Goal: Task Accomplishment & Management: Use online tool/utility

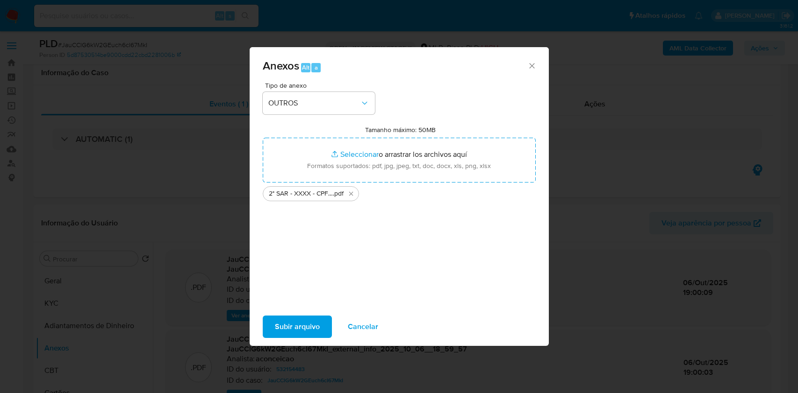
select select "10"
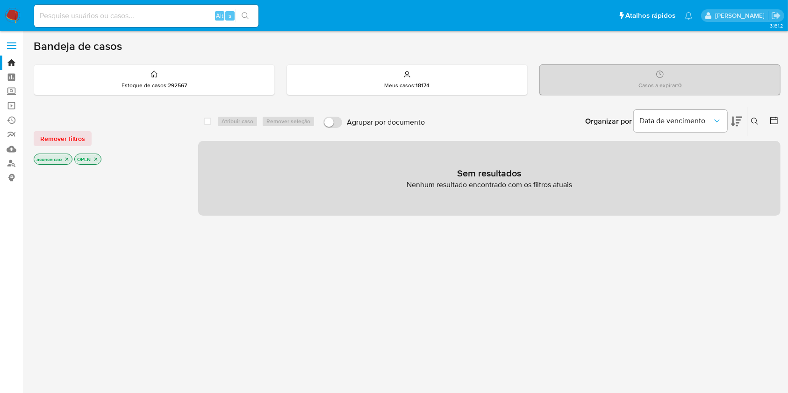
click at [490, 292] on div "select-all-cases-checkbox Atribuir caso Remover seleção Agrupar por documento O…" at bounding box center [489, 318] width 582 height 423
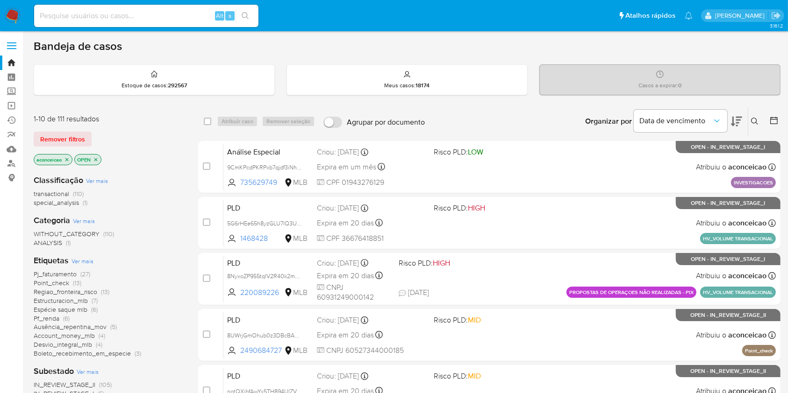
click at [758, 118] on icon at bounding box center [754, 121] width 7 height 7
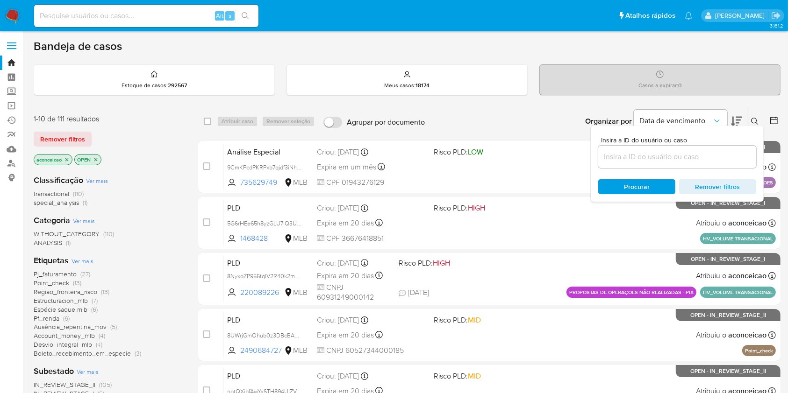
click at [689, 148] on div at bounding box center [677, 157] width 158 height 22
click at [689, 151] on input at bounding box center [677, 157] width 158 height 12
paste input "JauCClG6kW2GEuch6cI67MkI"
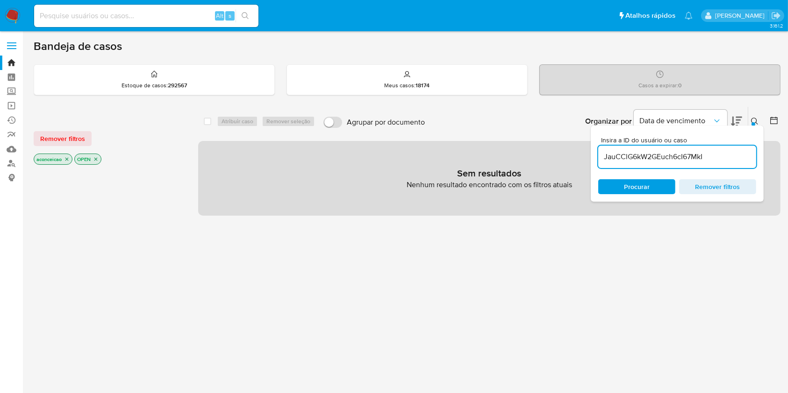
click at [672, 156] on input "JauCClG6kW2GEuch6cI67MkI" at bounding box center [677, 157] width 158 height 12
paste input "LFSEAejiudPOiDtSPdwChrBq"
type input "LFSEAejiudPOiDtSPdwChrBq"
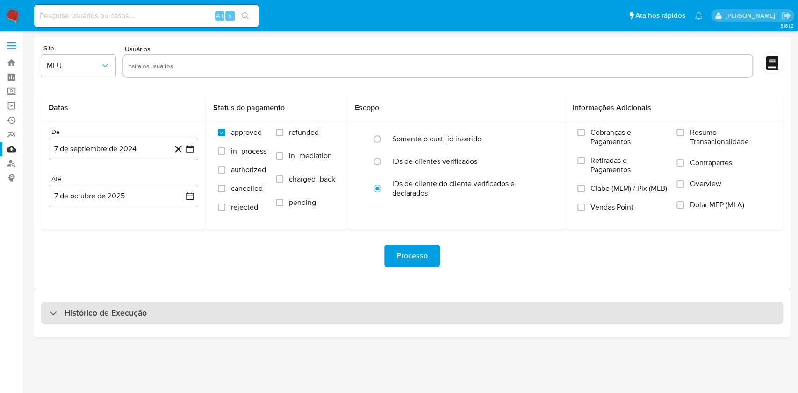
click at [378, 321] on div "Histórico de Execução" at bounding box center [412, 313] width 742 height 22
select select "10"
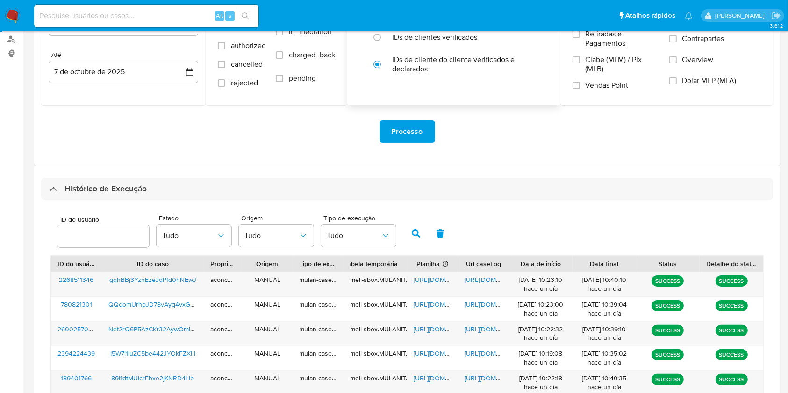
scroll to position [331, 0]
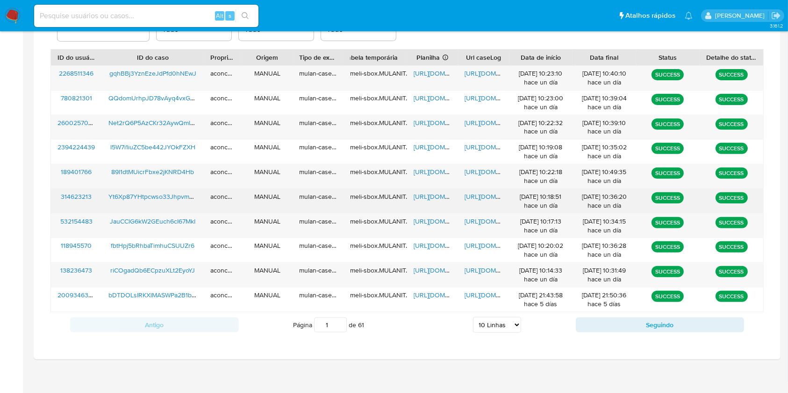
click at [429, 198] on span "https://docs.google.com/spreadsheets/d/18eMjlplGlNJz1EwocBnbWrT8N4vXAb-Hu-Ax15C…" at bounding box center [446, 196] width 64 height 9
click at [469, 200] on span "https://docs.google.com/document/d/1bocohriVoe0I741BGU2kP9r9AQ0QN5o610JPeIFbT5g…" at bounding box center [497, 196] width 64 height 9
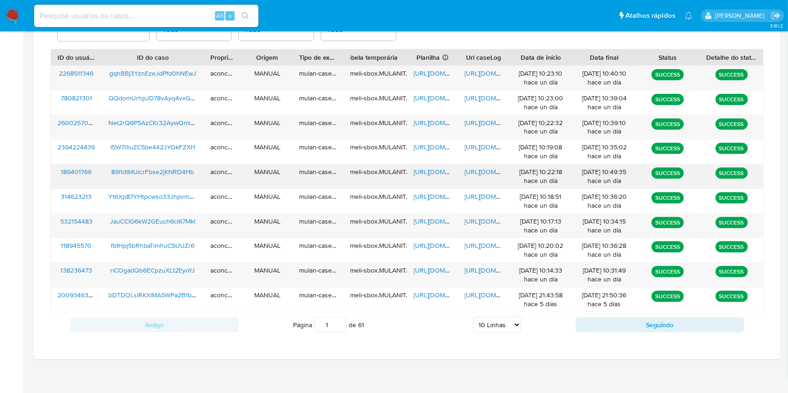
click at [432, 171] on span "https://docs.google.com/spreadsheets/d/1CQW8d1bQV162UaVJsp61QIrIJ8Tjqy-mRgPsKyC…" at bounding box center [446, 171] width 64 height 9
click at [471, 171] on span "https://docs.google.com/document/d/1ITeaiG6RFp3HH78PYW5LXeRQWji1Ocu8Jz5Q4oHjJAA…" at bounding box center [497, 171] width 64 height 9
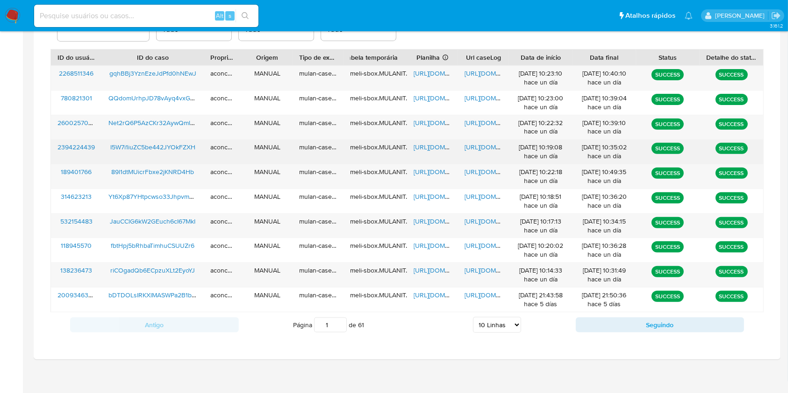
click at [426, 143] on span "https://docs.google.com/spreadsheets/d/1axY-A3ok566iV-ZeVIx2FpmHBcCV0PbsAG7sxGA…" at bounding box center [446, 147] width 64 height 9
click at [469, 141] on div "https://docs.google.com/document/d/1DDXkiyFwaCvrhIp8XyAN7T9yRqgJb0hwl2oZ6_ZSPvk…" at bounding box center [483, 152] width 51 height 24
click at [471, 143] on span "https://docs.google.com/document/d/1DDXkiyFwaCvrhIp8XyAN7T9yRqgJb0hwl2oZ6_ZSPvk…" at bounding box center [497, 147] width 64 height 9
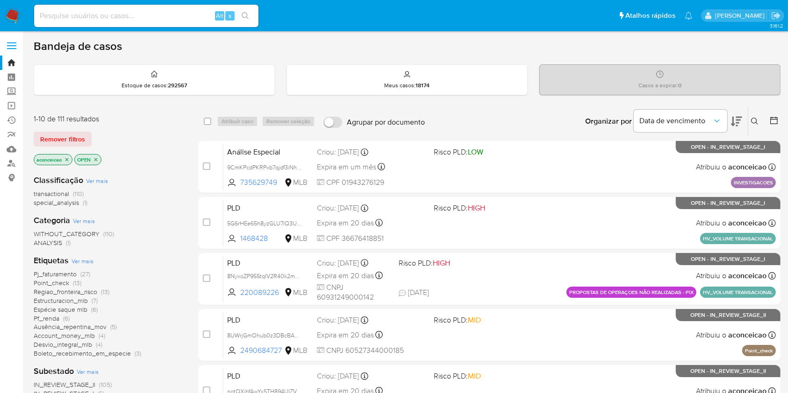
click at [759, 119] on button at bounding box center [755, 121] width 15 height 11
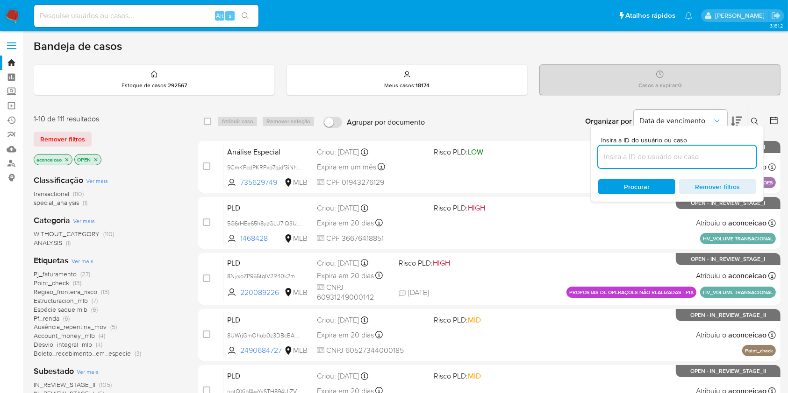
click at [703, 160] on input at bounding box center [677, 157] width 158 height 12
type input "LFSEAejiudPOiDtSPdwChrBq"
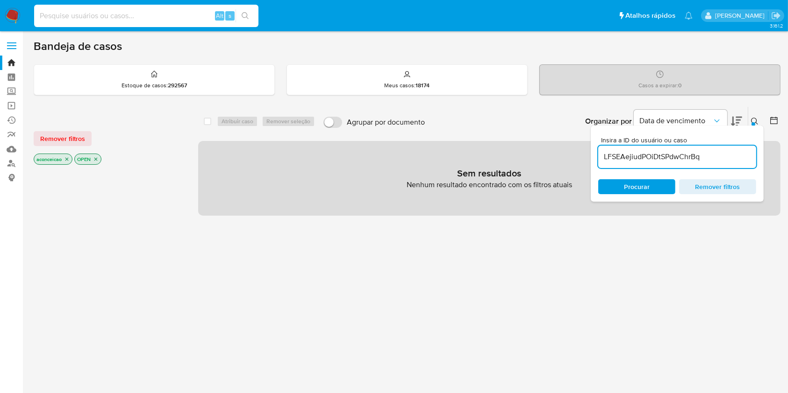
click at [172, 13] on input at bounding box center [146, 16] width 224 height 12
paste input "LFSEAejiudPOiDtSPdwChrBq"
type input "LFSEAejiudPOiDtSPdwChrBq"
click at [249, 22] on div "LFSEAejiudPOiDtSPdwChrBq Alt s" at bounding box center [146, 16] width 224 height 22
click at [248, 18] on icon "search-icon" at bounding box center [245, 15] width 7 height 7
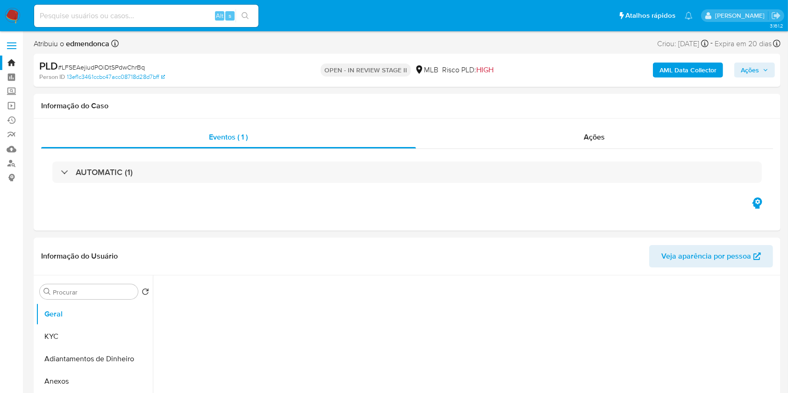
select select "10"
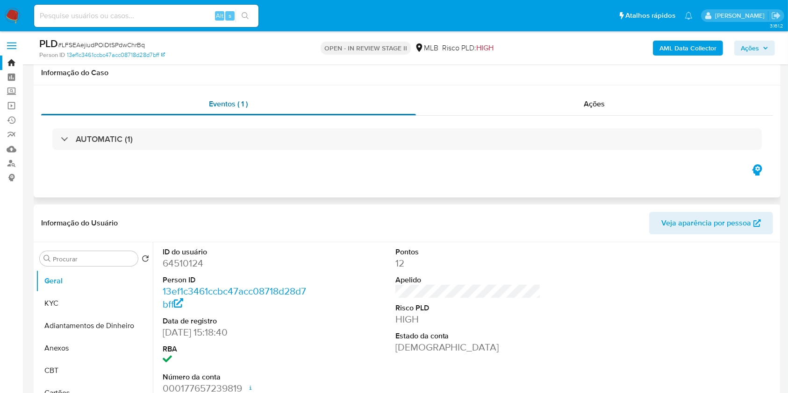
scroll to position [62, 0]
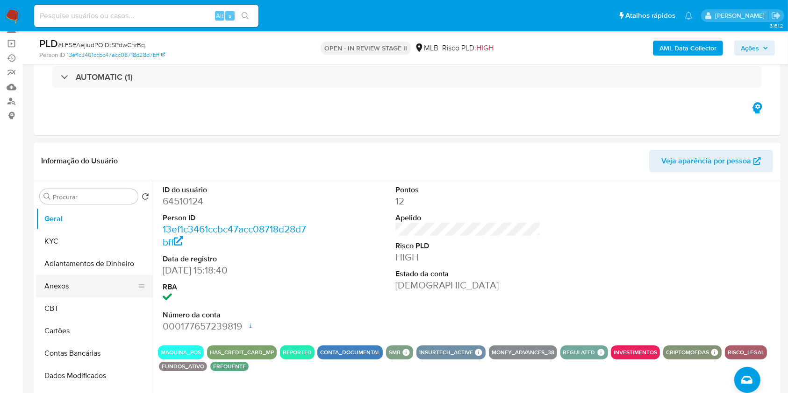
click at [106, 282] on button "Anexos" at bounding box center [90, 286] width 109 height 22
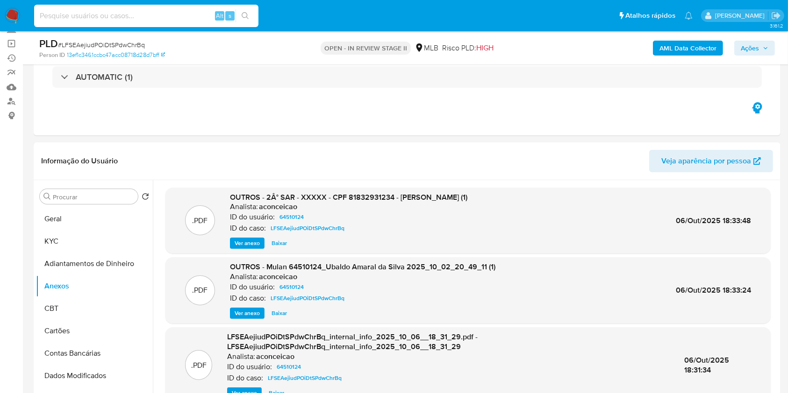
click at [177, 19] on input at bounding box center [146, 16] width 224 height 12
paste input "89l1dtMUicrFbxe2jKNRD4Hb"
click at [258, 13] on input "89l1dtMUicrFbxe2jKNRD4Hb" at bounding box center [146, 16] width 224 height 12
click at [254, 13] on div "89l1dtMUicrFbxe2jKNRD4Hb Alt s" at bounding box center [146, 16] width 224 height 26
type input "89l1dtMUicrFbxe2jKNRD4Hb"
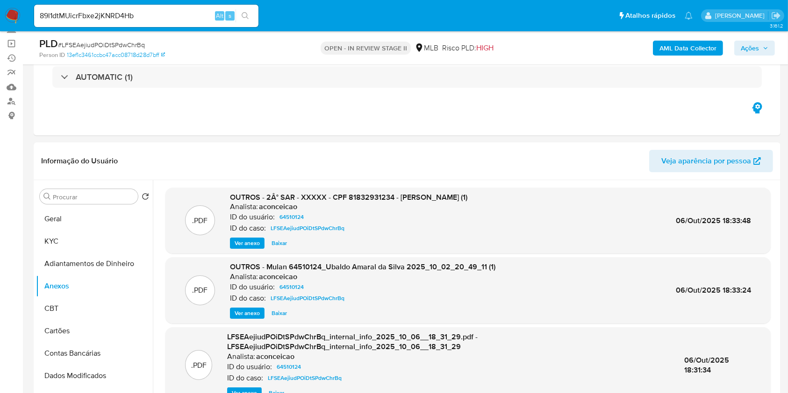
click at [250, 14] on button "search-icon" at bounding box center [245, 15] width 19 height 13
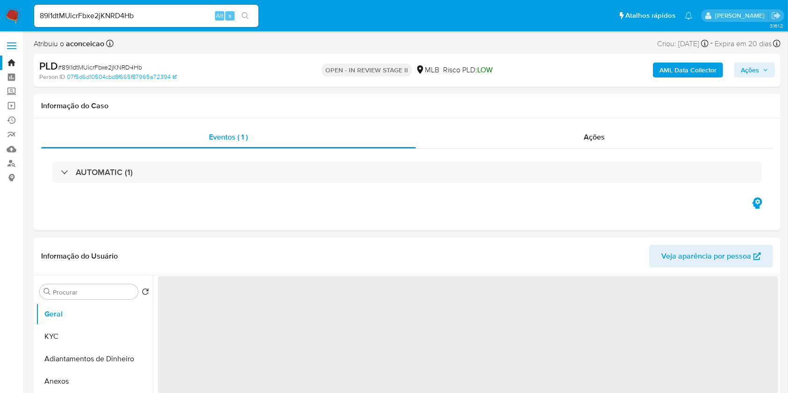
select select "10"
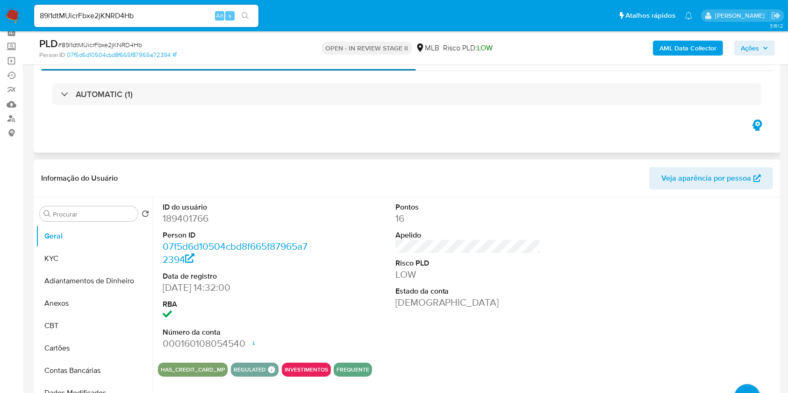
scroll to position [124, 0]
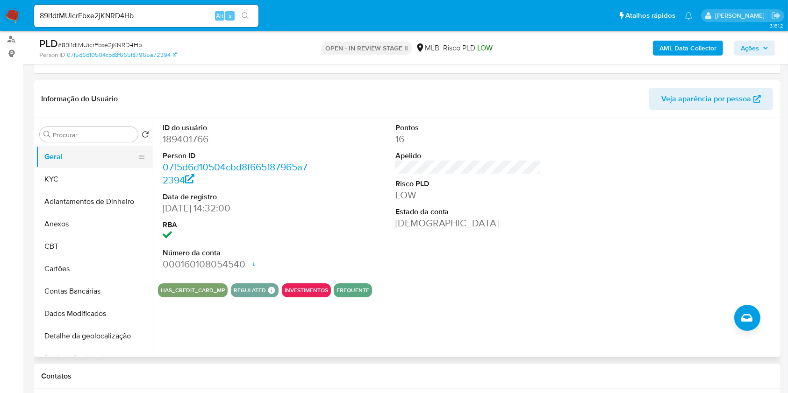
click at [108, 160] on button "Geral" at bounding box center [90, 157] width 109 height 22
click at [83, 175] on button "KYC" at bounding box center [90, 179] width 109 height 22
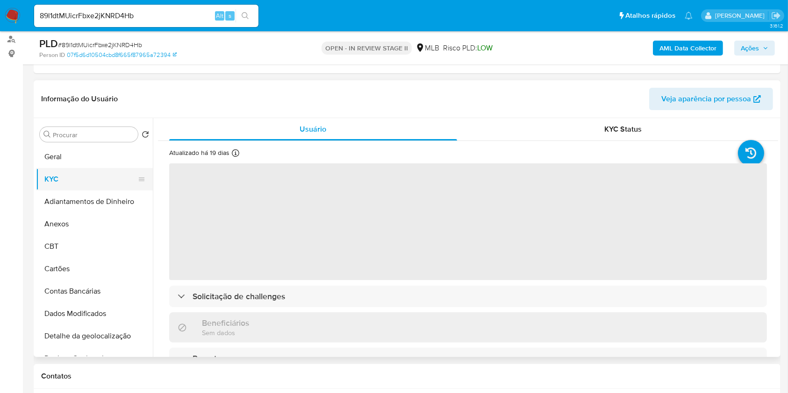
click at [83, 175] on button "KYC" at bounding box center [90, 179] width 109 height 22
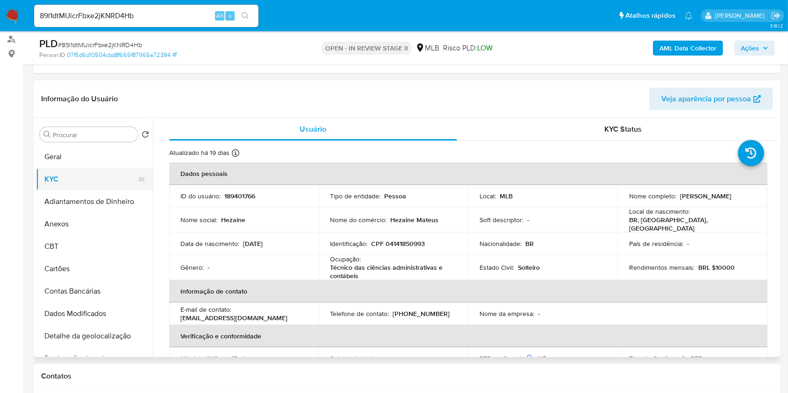
click at [84, 179] on button "KYC" at bounding box center [90, 179] width 109 height 22
click at [400, 268] on p "Técnico das ciências administrativas e contábeis" at bounding box center [391, 272] width 123 height 17
copy div "Ocupação : Técnico das ciências administrativas e contábeis"
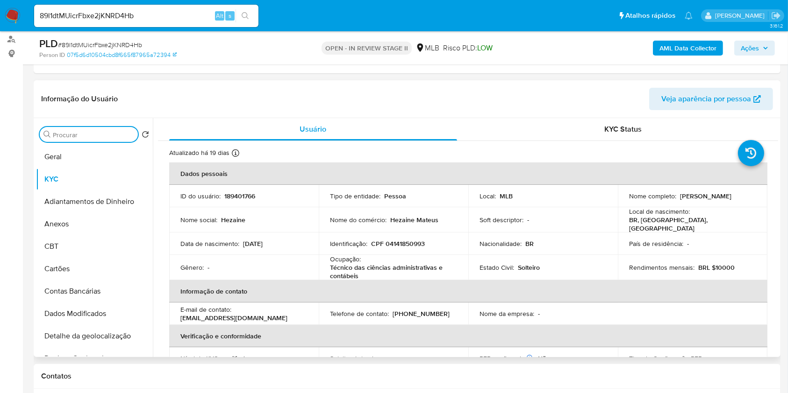
click at [101, 134] on input "Procurar" at bounding box center [93, 135] width 81 height 8
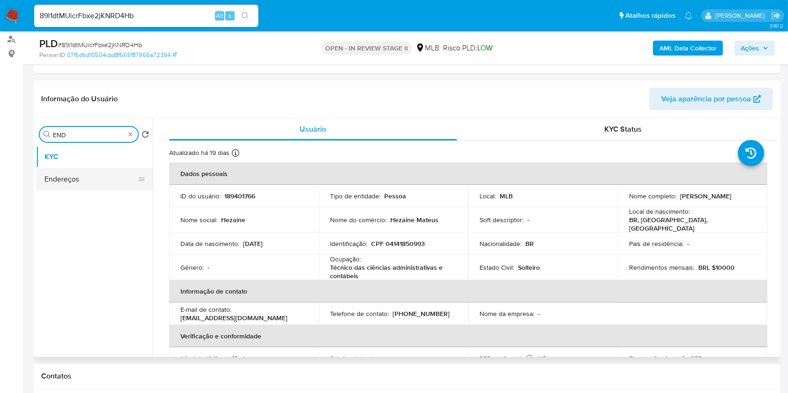
type input "END"
click at [44, 184] on button "Endereços" at bounding box center [90, 179] width 109 height 22
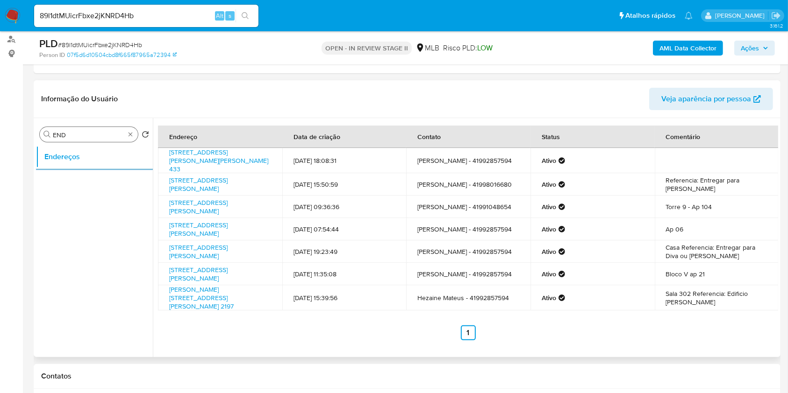
click at [123, 132] on input "END" at bounding box center [89, 135] width 72 height 8
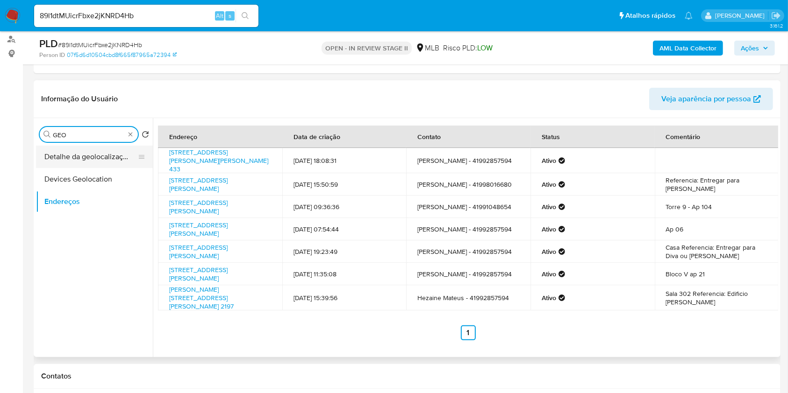
type input "GEO"
click at [114, 158] on button "Detalhe da geolocalização" at bounding box center [90, 157] width 109 height 22
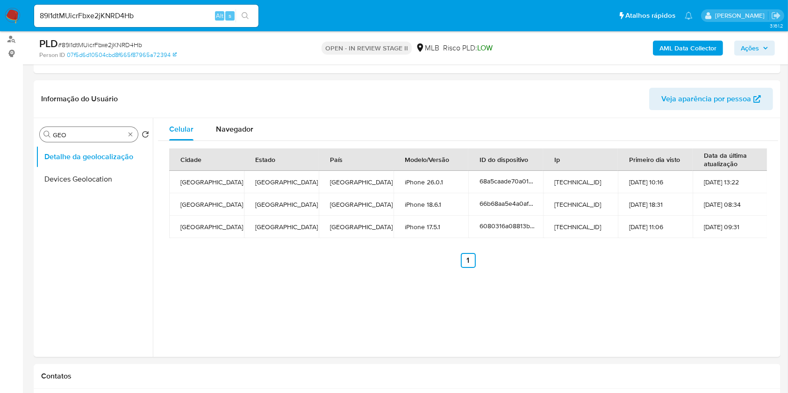
click at [130, 129] on div "Procurar GEO" at bounding box center [89, 134] width 98 height 15
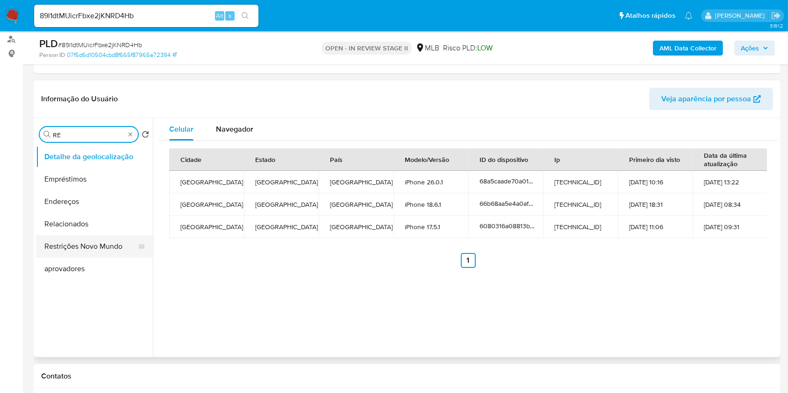
type input "RE"
click at [118, 246] on button "Restrições Novo Mundo" at bounding box center [94, 247] width 117 height 22
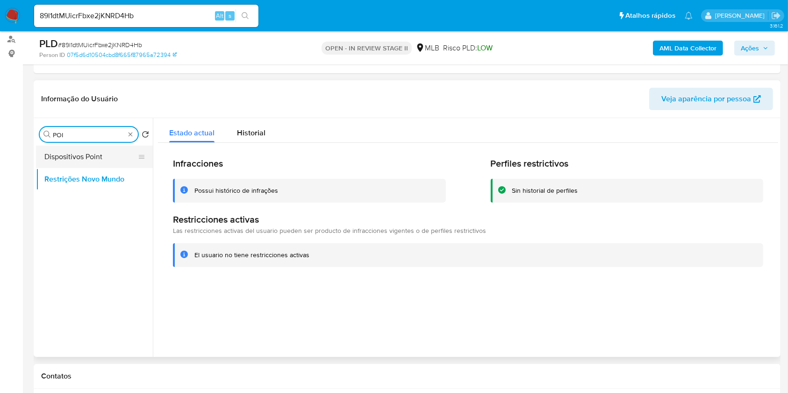
type input "POI"
click at [102, 155] on button "Dispositivos Point" at bounding box center [90, 157] width 109 height 22
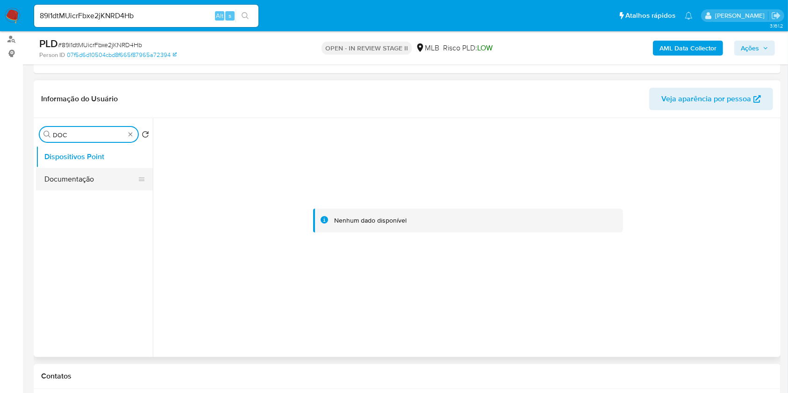
type input "DOC"
click at [114, 178] on button "Documentação" at bounding box center [90, 179] width 109 height 22
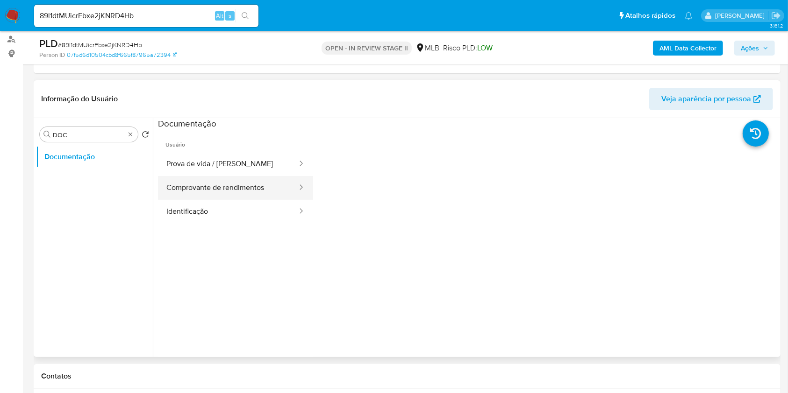
click at [237, 186] on button "Comprovante de rendimentos" at bounding box center [228, 188] width 140 height 24
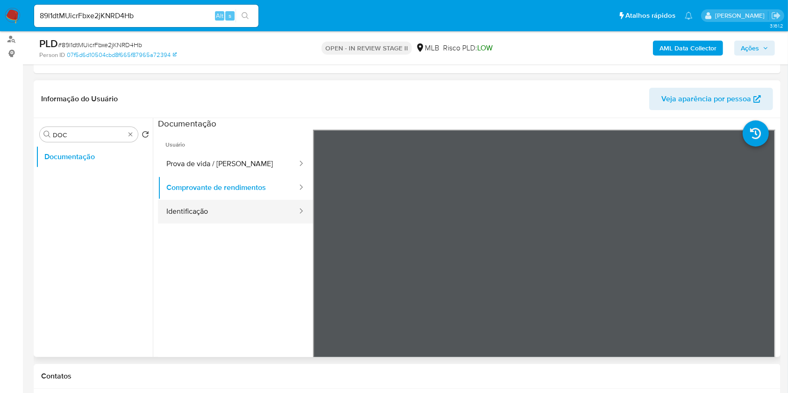
click at [234, 219] on button "Identificação" at bounding box center [228, 212] width 140 height 24
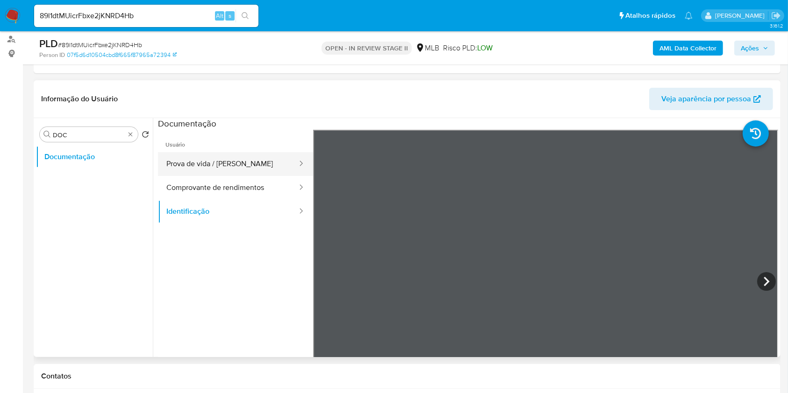
click at [222, 170] on button "Prova de vida / Selfie" at bounding box center [228, 164] width 140 height 24
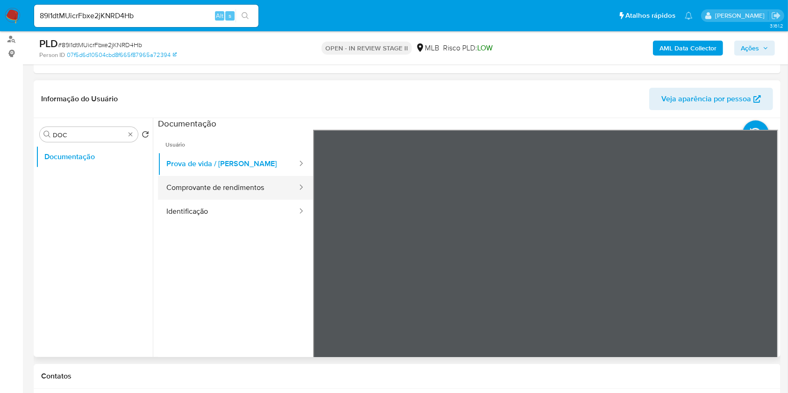
click at [228, 187] on button "Comprovante de rendimentos" at bounding box center [228, 188] width 140 height 24
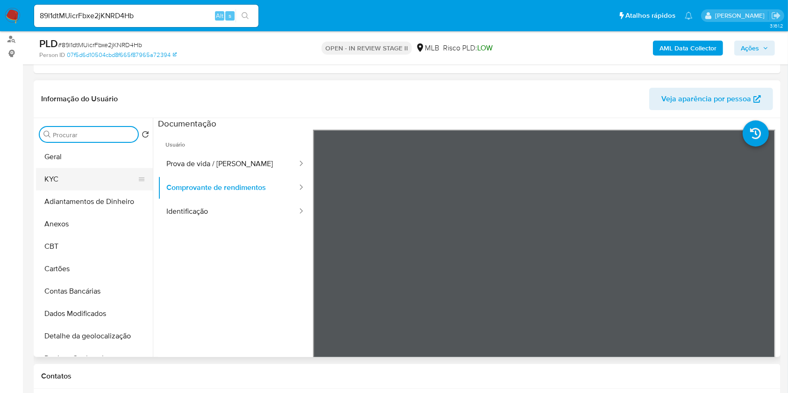
click at [97, 184] on button "KYC" at bounding box center [90, 179] width 109 height 22
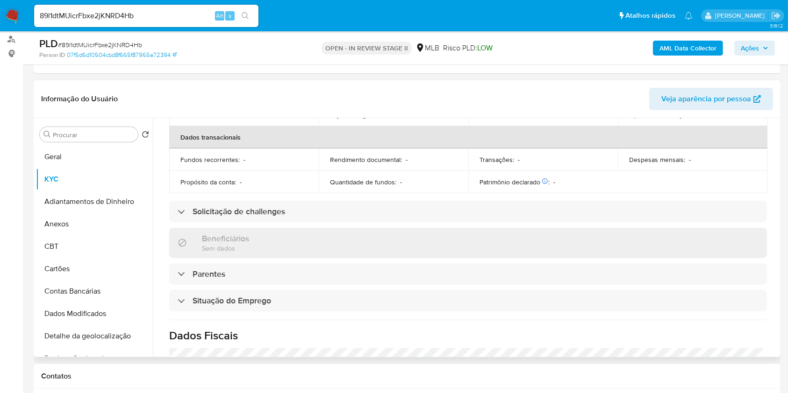
scroll to position [400, 0]
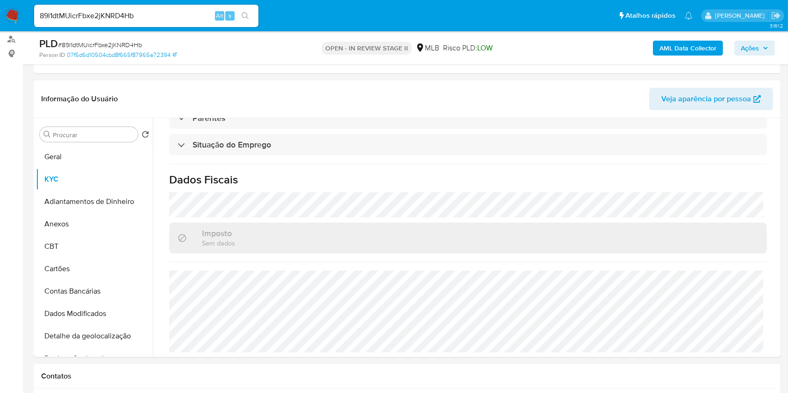
click at [694, 46] on b "AML Data Collector" at bounding box center [687, 48] width 57 height 15
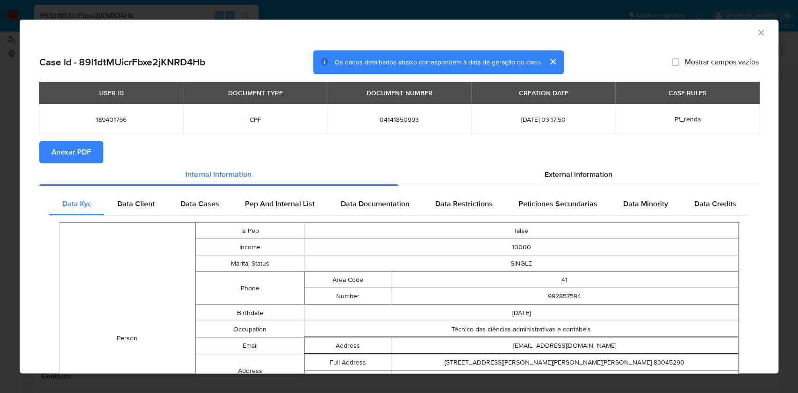
click at [90, 145] on span "Anexar PDF" at bounding box center [71, 152] width 40 height 21
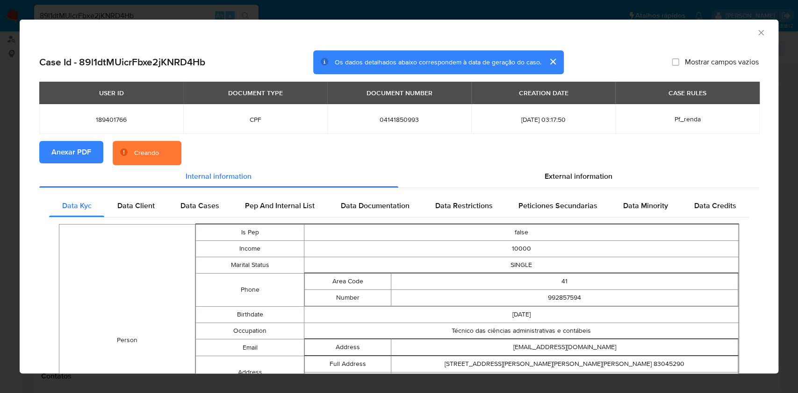
click at [389, 118] on span "04141850993" at bounding box center [399, 119] width 122 height 8
copy span "04141850993"
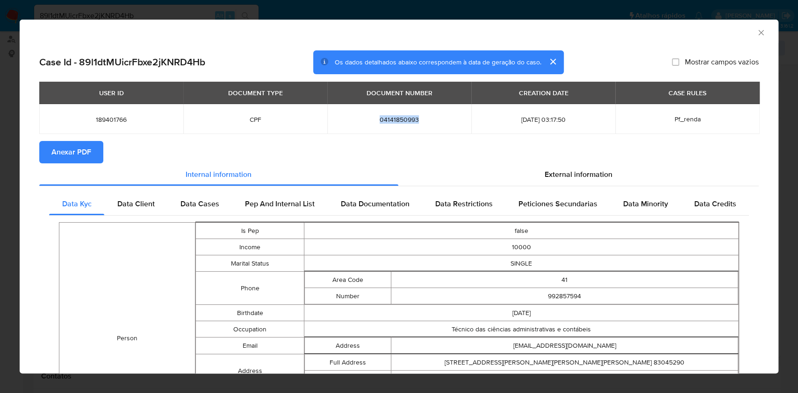
click at [756, 34] on icon "Fechar a janela" at bounding box center [760, 32] width 9 height 9
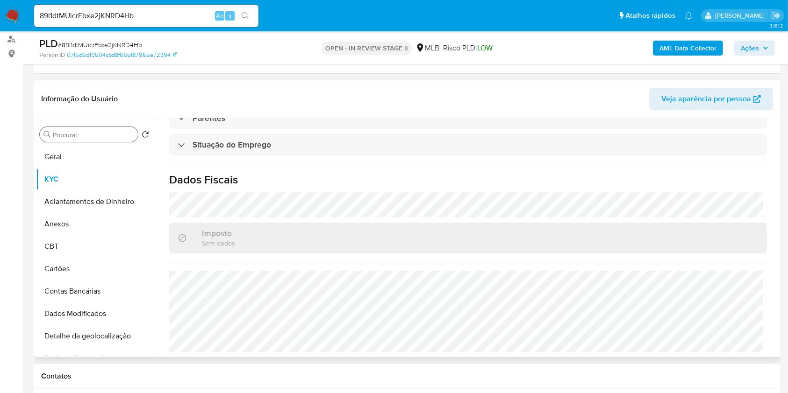
click at [122, 132] on input "Procurar" at bounding box center [93, 135] width 81 height 8
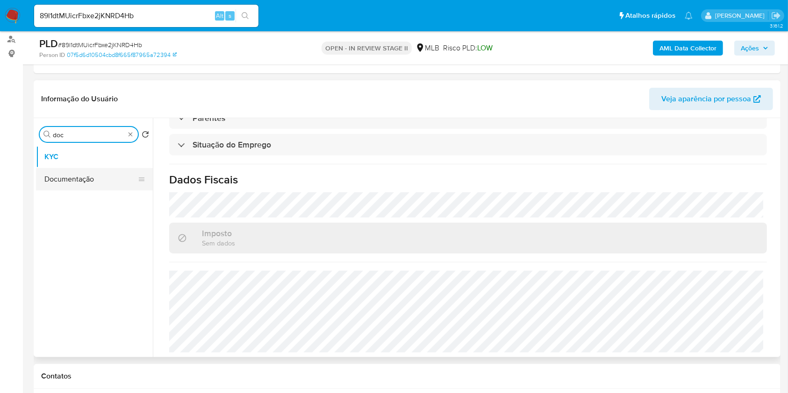
type input "doc"
click at [89, 182] on button "Documentação" at bounding box center [90, 179] width 109 height 22
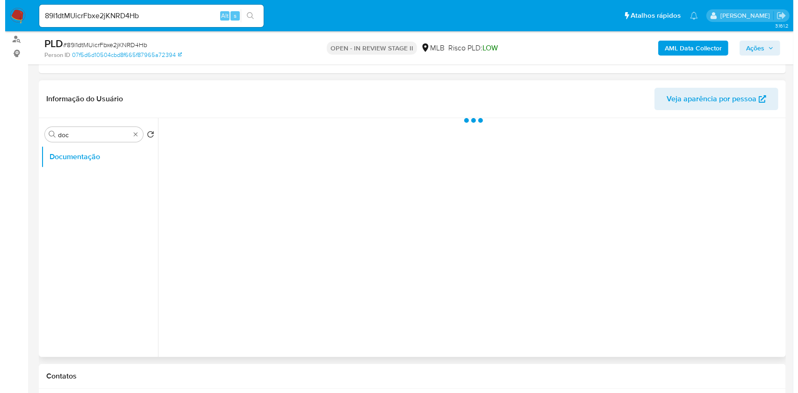
scroll to position [0, 0]
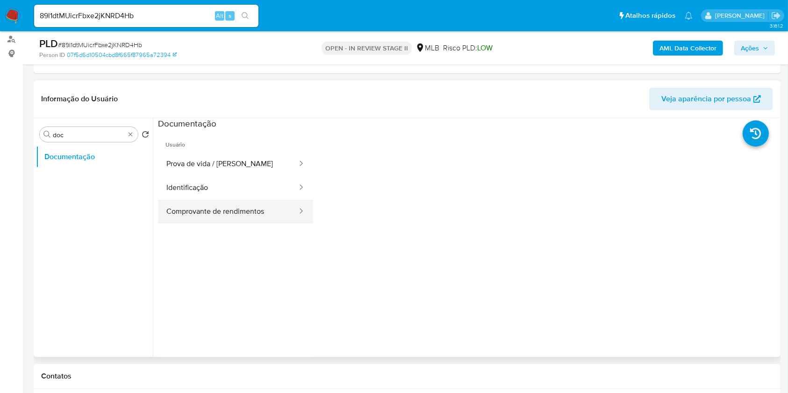
drag, startPoint x: 257, startPoint y: 227, endPoint x: 269, endPoint y: 222, distance: 12.3
click at [258, 227] on ul "Usuário Prova de vida / Selfie Identificação Comprovante de rendimentos" at bounding box center [235, 264] width 155 height 269
click at [267, 213] on button "Comprovante de rendimentos" at bounding box center [228, 212] width 140 height 24
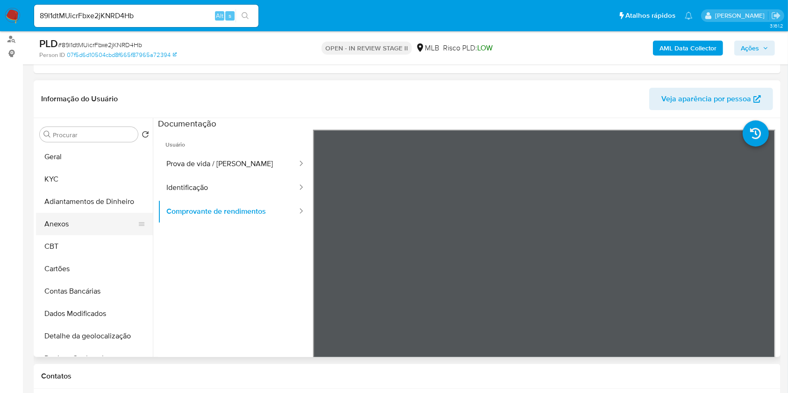
click at [99, 229] on button "Anexos" at bounding box center [90, 224] width 109 height 22
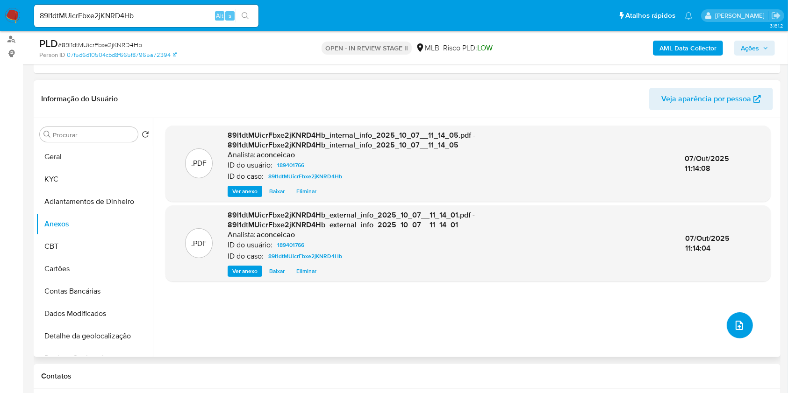
click at [727, 326] on button "upload-file" at bounding box center [740, 326] width 26 height 26
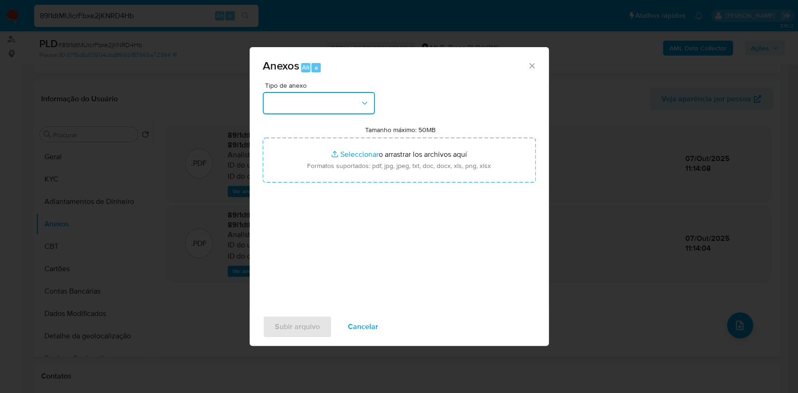
click at [297, 107] on button "button" at bounding box center [319, 103] width 112 height 22
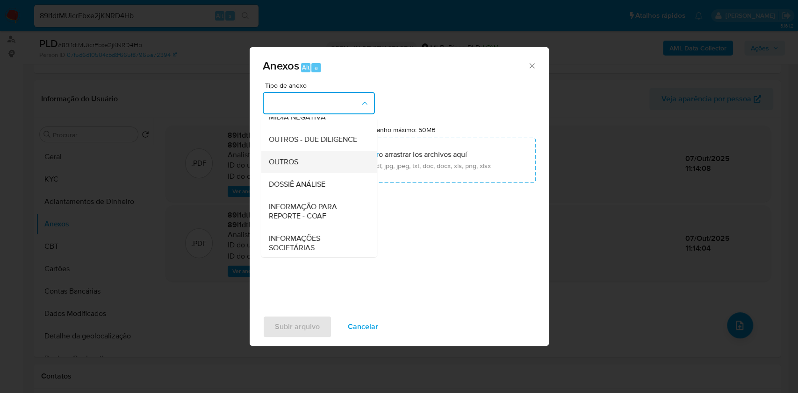
scroll to position [124, 0]
click at [315, 195] on div "DOSSIÊ ANÁLISE" at bounding box center [315, 183] width 95 height 22
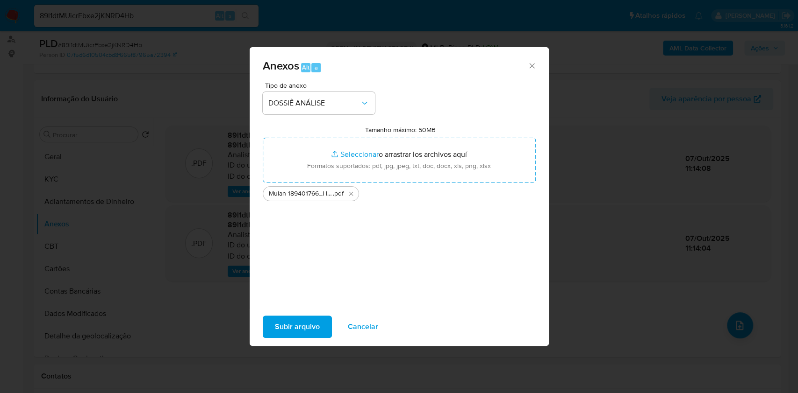
click at [319, 322] on button "Subir arquivo" at bounding box center [297, 327] width 69 height 22
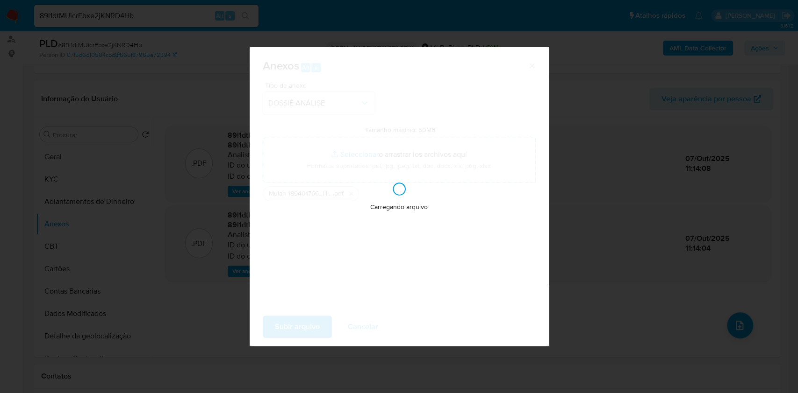
click at [694, 316] on div "Anexos Alt a Tipo de anexo DOSSIÊ ANÁLISE Tamanho máximo: 50MB Seleccionar arch…" at bounding box center [399, 196] width 798 height 393
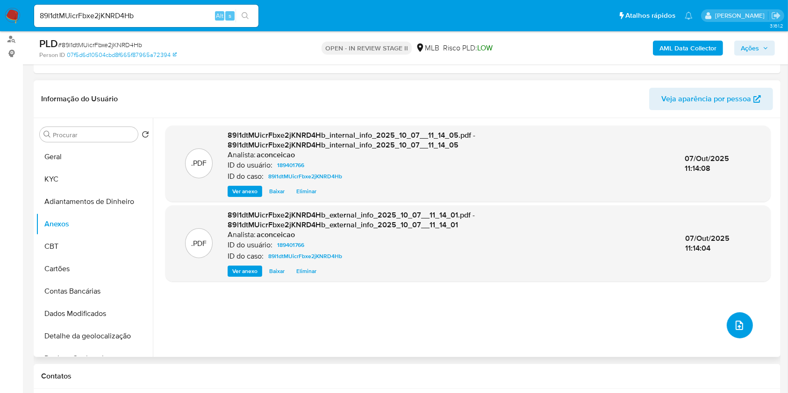
click at [737, 317] on button "upload-file" at bounding box center [740, 326] width 26 height 26
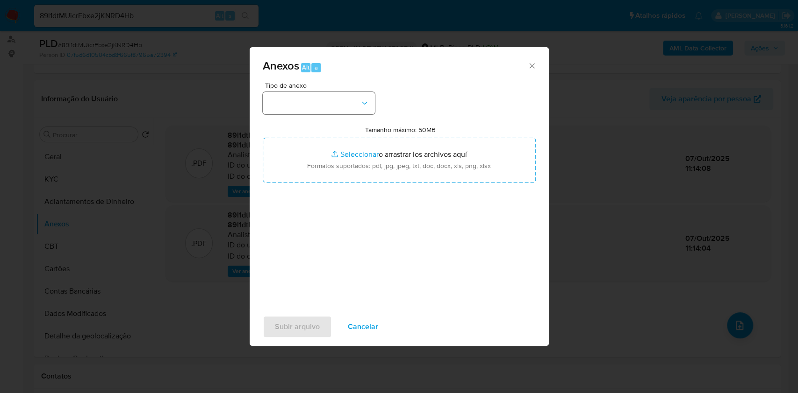
drag, startPoint x: 381, startPoint y: 124, endPoint x: 367, endPoint y: 113, distance: 18.3
click at [381, 124] on div "Tipo de anexo Tamanho máximo: 50MB Seleccionar archivos Seleccionar o arrastrar…" at bounding box center [399, 192] width 273 height 221
click at [365, 111] on button "button" at bounding box center [319, 103] width 112 height 22
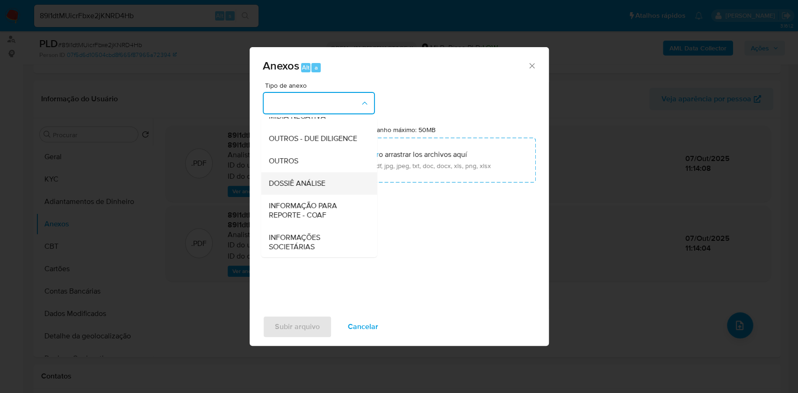
click at [325, 195] on div "DOSSIÊ ANÁLISE" at bounding box center [315, 183] width 95 height 22
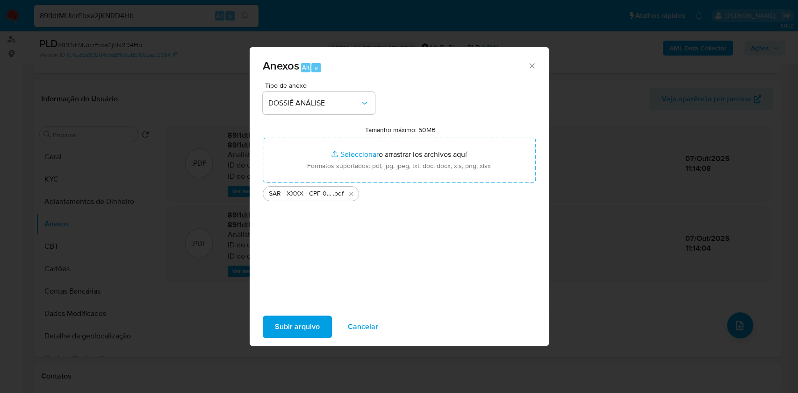
click at [306, 317] on span "Subir arquivo" at bounding box center [297, 327] width 45 height 21
click at [352, 325] on span "Cancelar" at bounding box center [363, 327] width 30 height 21
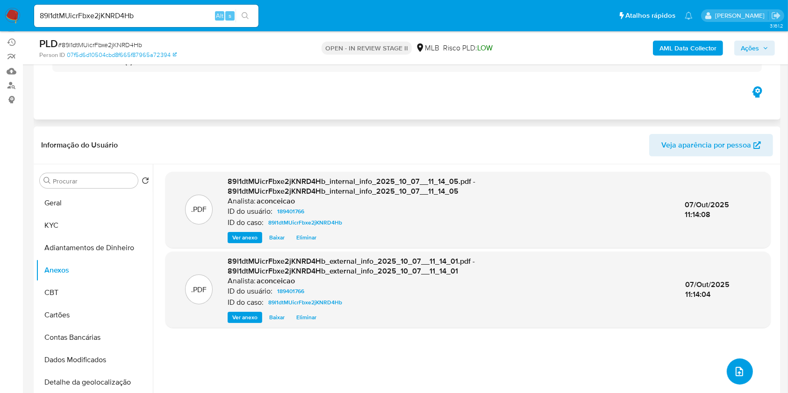
scroll to position [0, 0]
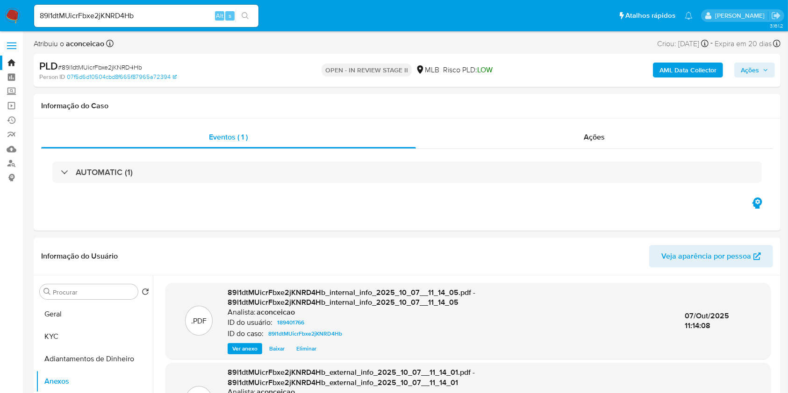
click at [126, 18] on input "89l1dtMUicrFbxe2jKNRD4Hb" at bounding box center [146, 16] width 224 height 12
paste input "I5W7i1iuZC5be442JYOkFZXH"
click at [126, 18] on input "89l1dtMUicrFbxe2jKNRD4Hb" at bounding box center [146, 16] width 224 height 12
type input "I5W7i1iuZC5be442JYOkFZXH"
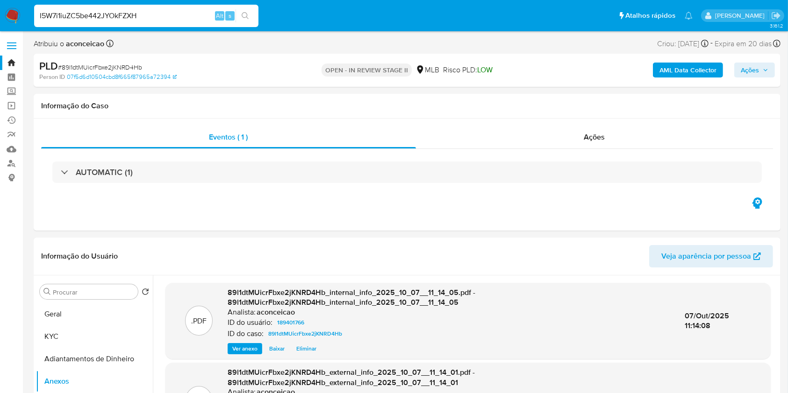
click at [248, 15] on icon "search-icon" at bounding box center [245, 15] width 7 height 7
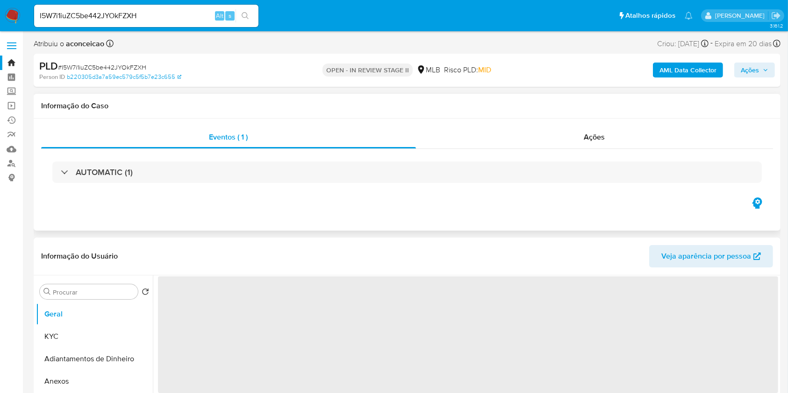
select select "10"
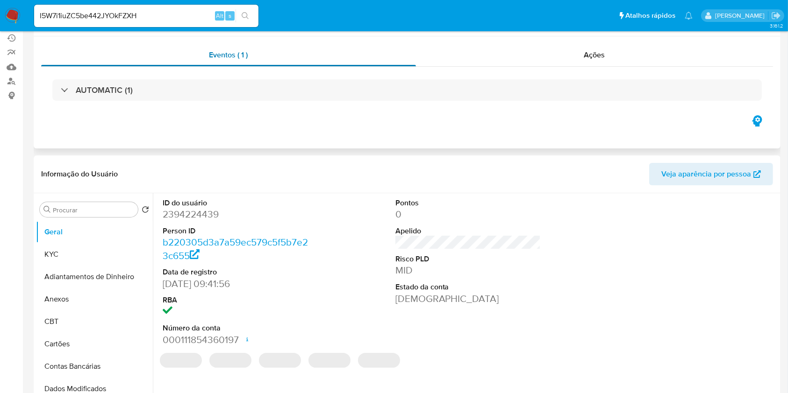
scroll to position [124, 0]
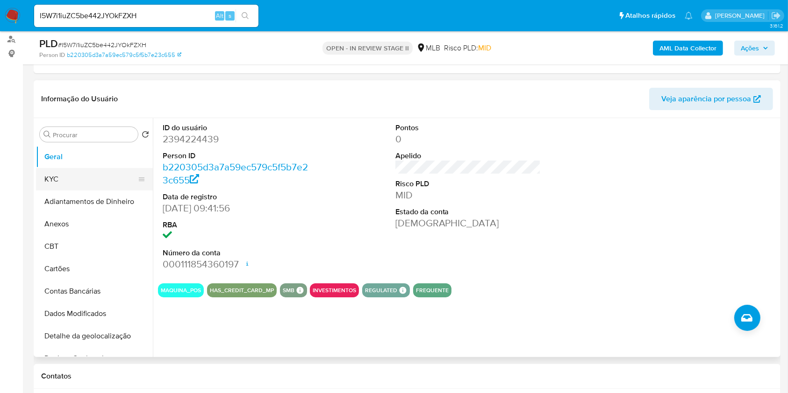
click at [86, 169] on button "KYC" at bounding box center [90, 179] width 109 height 22
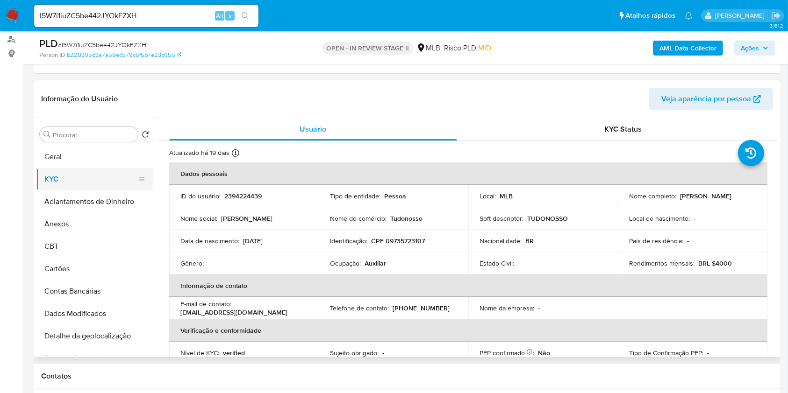
click at [86, 169] on button "KYC" at bounding box center [90, 179] width 109 height 22
click at [375, 263] on p "Auxiliar" at bounding box center [375, 263] width 21 height 8
copy div "Ocupação : Auxiliar"
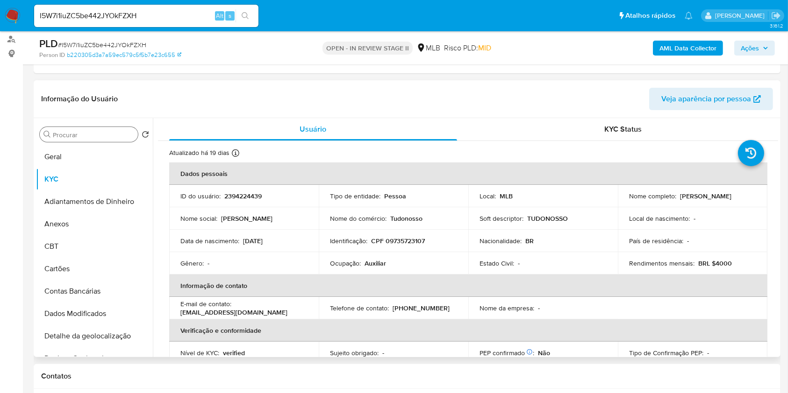
click at [103, 133] on input "Procurar" at bounding box center [93, 135] width 81 height 8
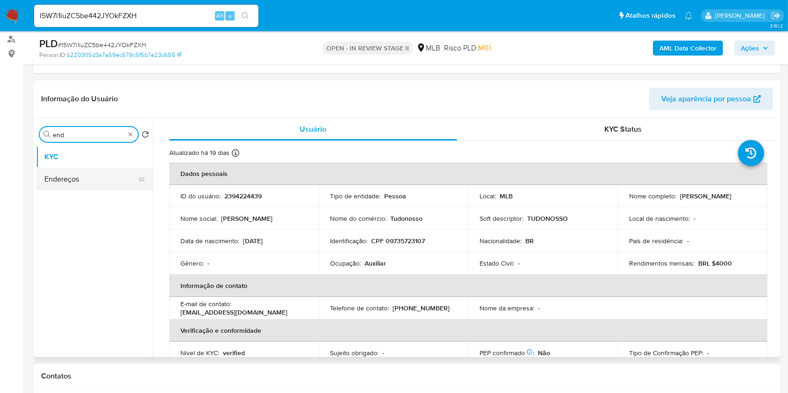
type input "end"
click at [91, 187] on button "Endereços" at bounding box center [90, 179] width 109 height 22
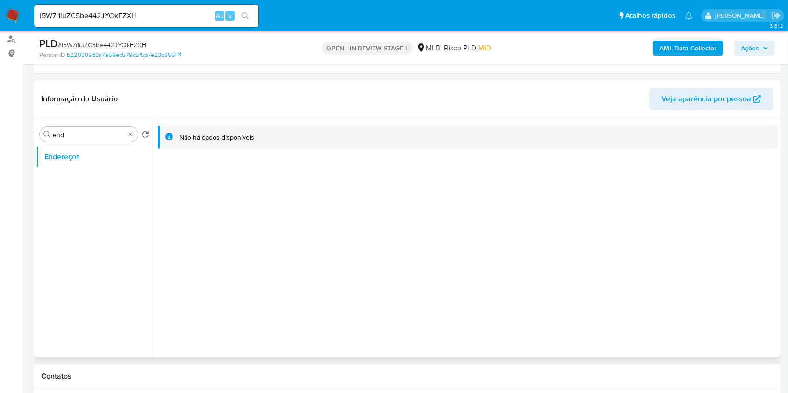
click at [114, 195] on ul "Endereços" at bounding box center [94, 251] width 117 height 211
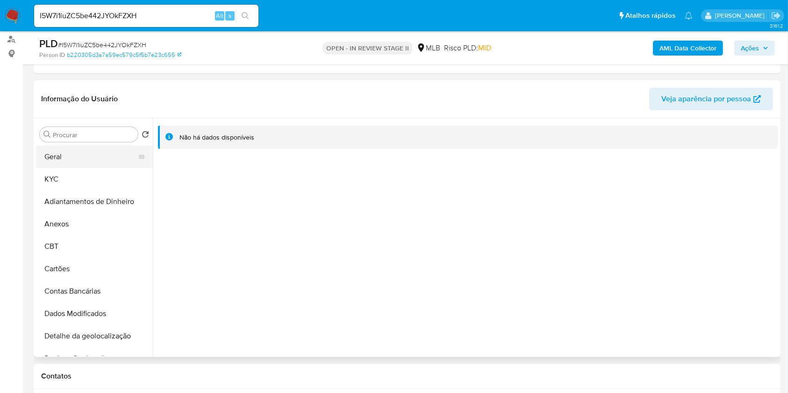
click at [112, 161] on button "Geral" at bounding box center [90, 157] width 109 height 22
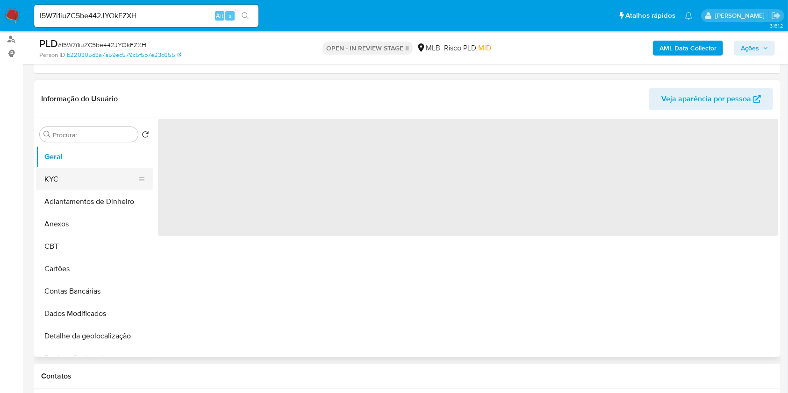
click at [108, 170] on button "KYC" at bounding box center [90, 179] width 109 height 22
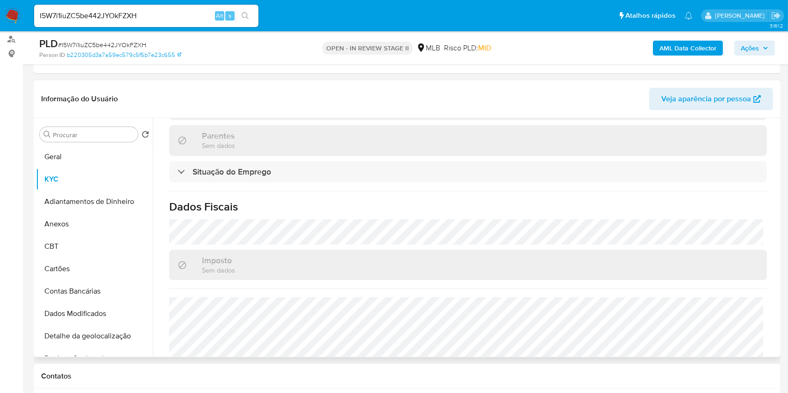
scroll to position [407, 0]
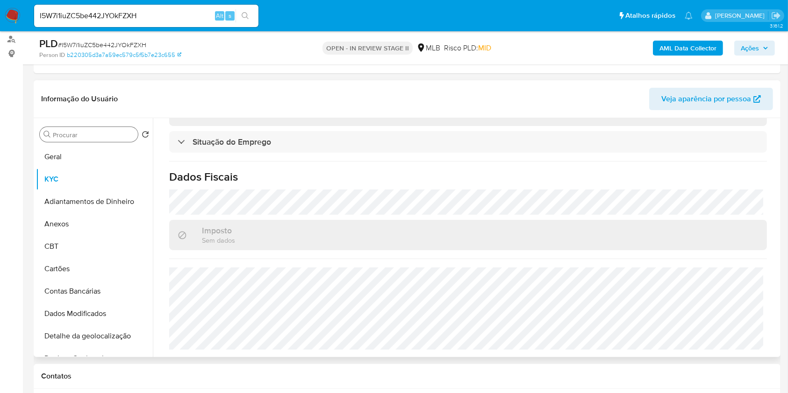
click at [112, 128] on div "Procurar" at bounding box center [89, 134] width 98 height 15
click at [114, 135] on input "Procurar" at bounding box center [93, 135] width 81 height 8
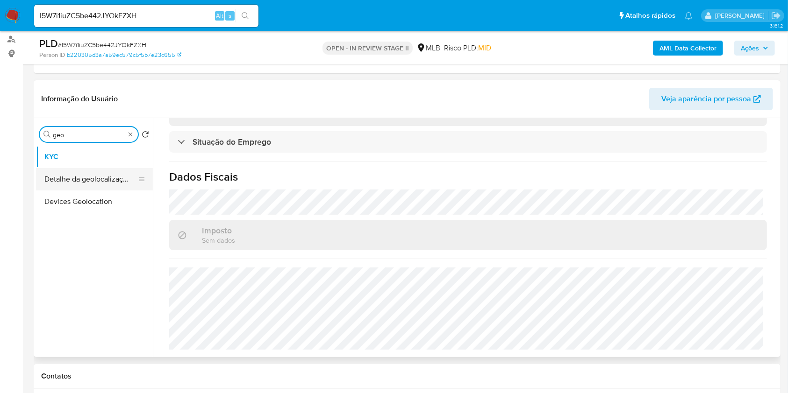
type input "geo"
click at [114, 179] on button "Detalhe da geolocalização" at bounding box center [90, 179] width 109 height 22
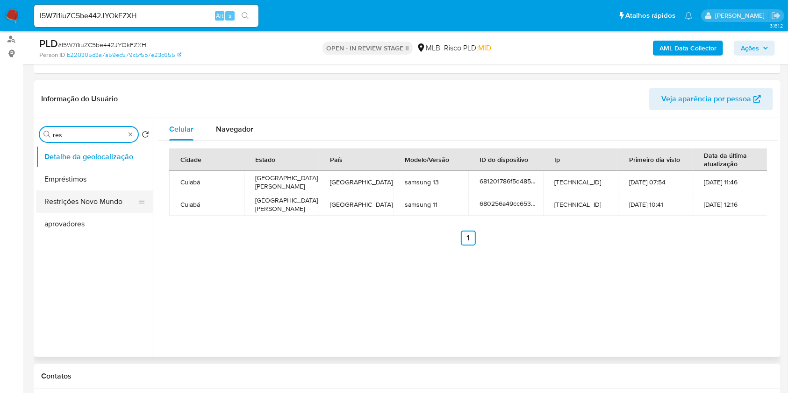
type input "res"
click at [105, 205] on button "Restrições Novo Mundo" at bounding box center [90, 202] width 109 height 22
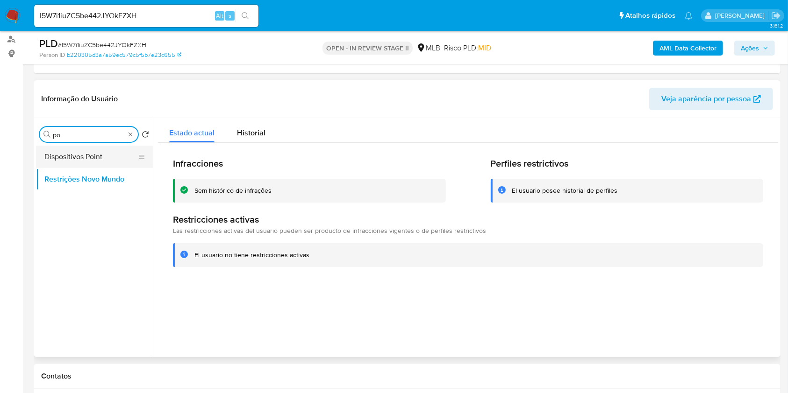
type input "po"
click at [111, 155] on button "Dispositivos Point" at bounding box center [90, 157] width 109 height 22
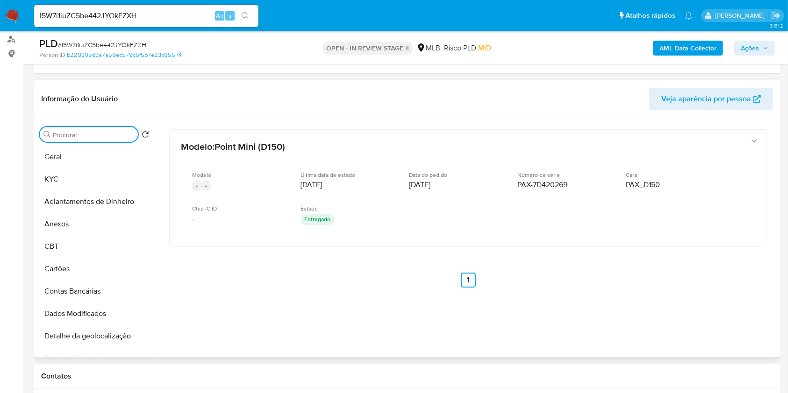
click at [120, 134] on input "Procurar" at bounding box center [93, 135] width 81 height 8
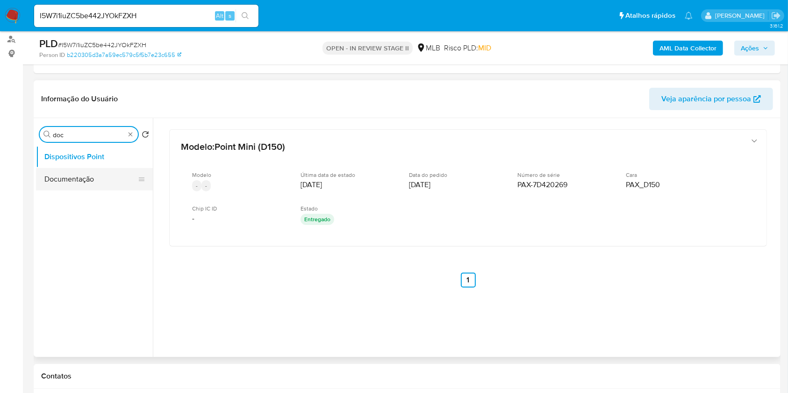
type input "doc"
click at [103, 172] on button "Documentação" at bounding box center [90, 179] width 109 height 22
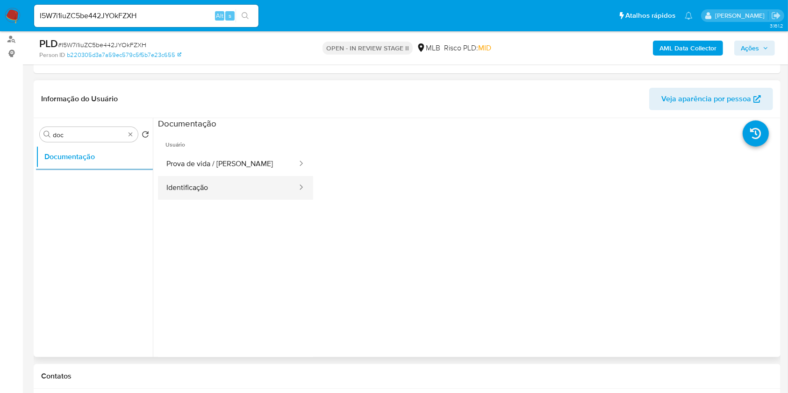
click at [228, 190] on button "Identificação" at bounding box center [228, 188] width 140 height 24
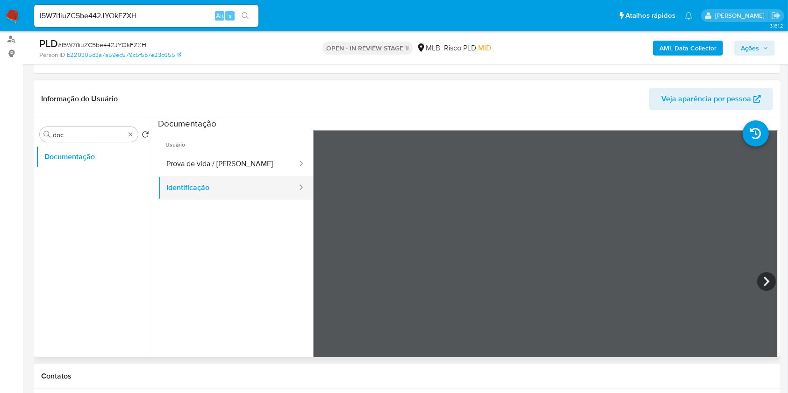
click at [209, 178] on button "Identificação" at bounding box center [228, 188] width 140 height 24
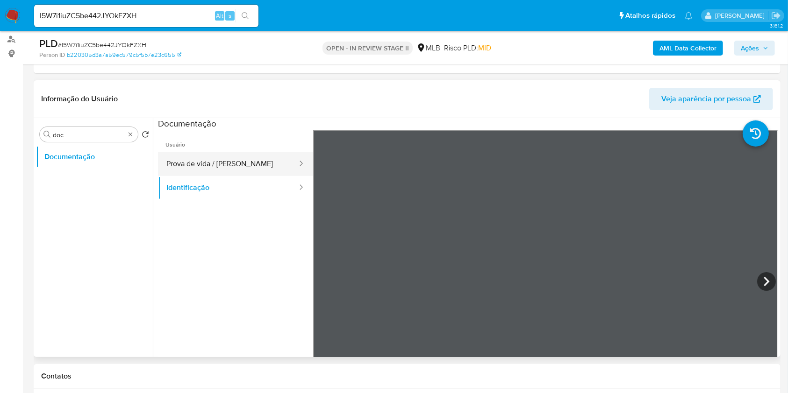
click at [216, 168] on button "Prova de vida / Selfie" at bounding box center [228, 164] width 140 height 24
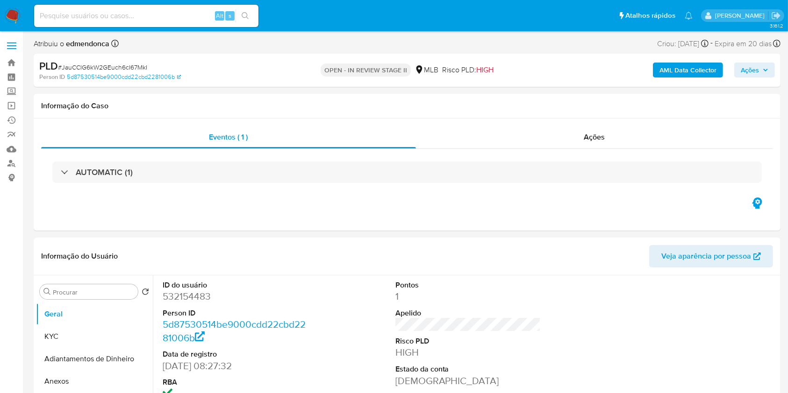
select select "10"
